Goal: Check status

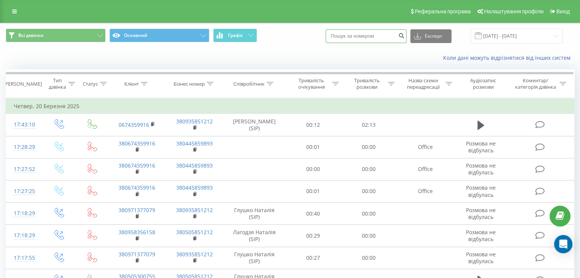
click at [346, 35] on input at bounding box center [366, 36] width 81 height 14
paste input "[PHONE_NUMBER]"
drag, startPoint x: 348, startPoint y: 35, endPoint x: 341, endPoint y: 35, distance: 7.7
click at [341, 35] on input "[PHONE_NUMBER]" at bounding box center [366, 36] width 81 height 14
type input "0961234472"
